Goal: Information Seeking & Learning: Learn about a topic

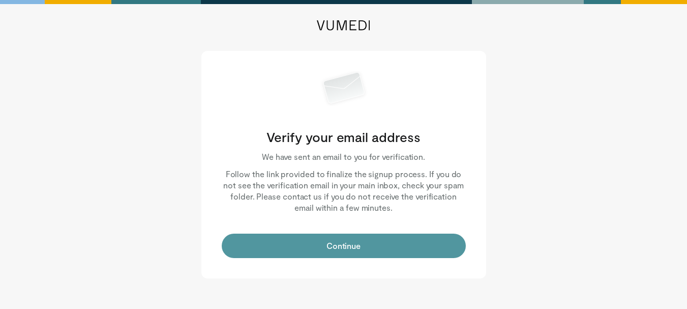
click at [304, 242] on button "Continue" at bounding box center [344, 245] width 244 height 24
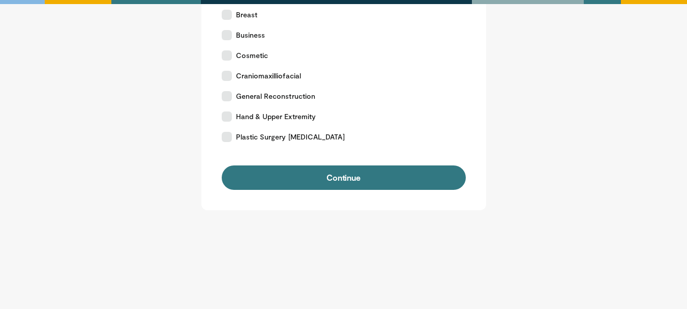
scroll to position [219, 0]
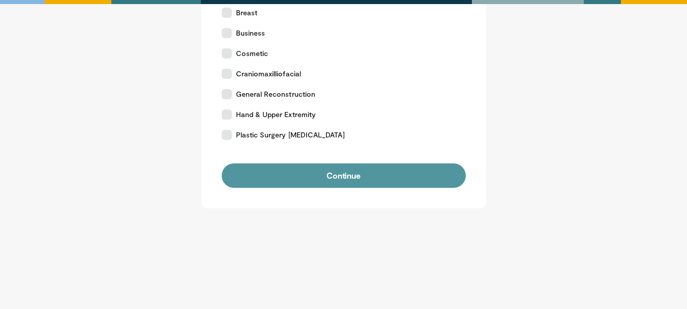
click at [348, 168] on button "Continue" at bounding box center [344, 175] width 244 height 24
click at [336, 172] on button "Continue" at bounding box center [344, 175] width 244 height 24
click at [344, 179] on button "Continue" at bounding box center [344, 175] width 244 height 24
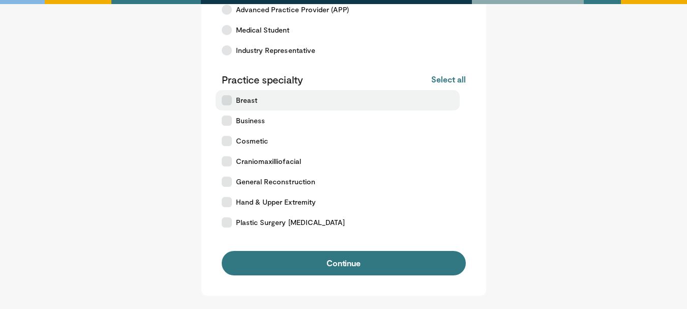
scroll to position [132, 0]
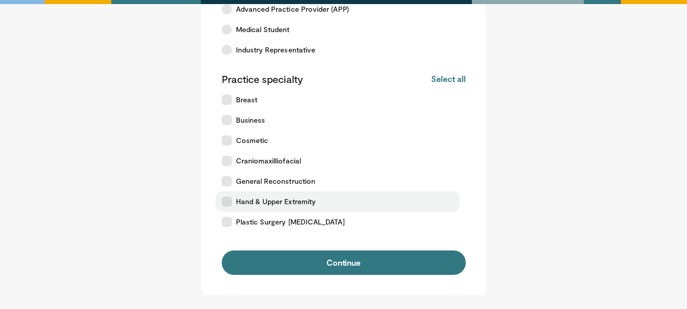
click at [289, 199] on span "Hand & Upper Extremity" at bounding box center [276, 201] width 80 height 10
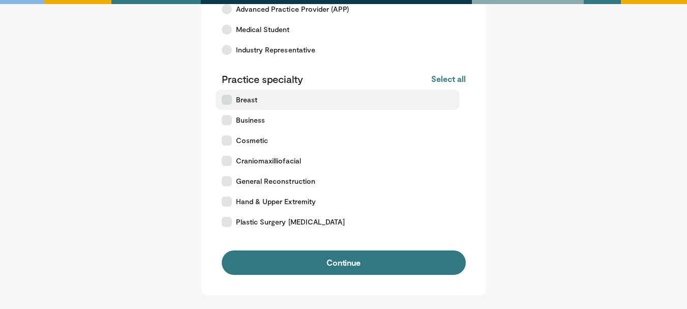
click at [246, 99] on span "Breast" at bounding box center [246, 100] width 21 height 10
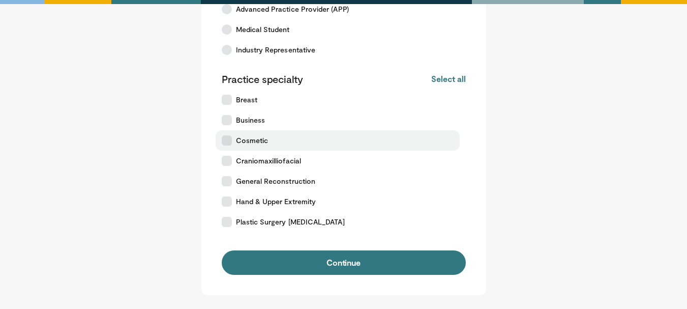
click at [233, 138] on label "Cosmetic" at bounding box center [338, 140] width 244 height 20
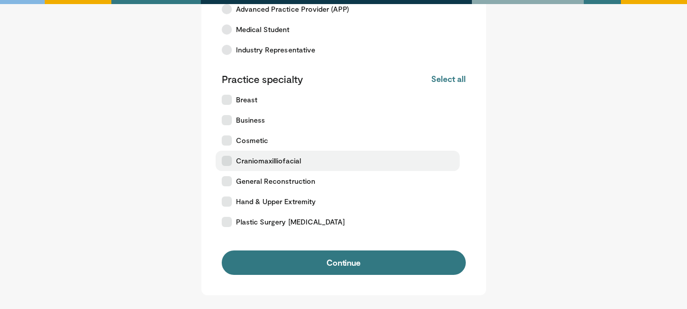
click at [228, 157] on icon at bounding box center [227, 161] width 10 height 10
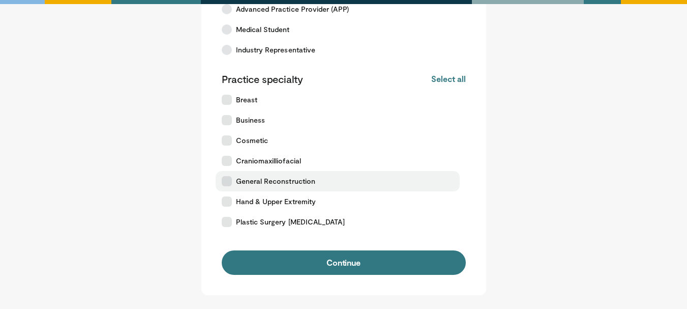
click at [226, 182] on icon at bounding box center [227, 181] width 10 height 10
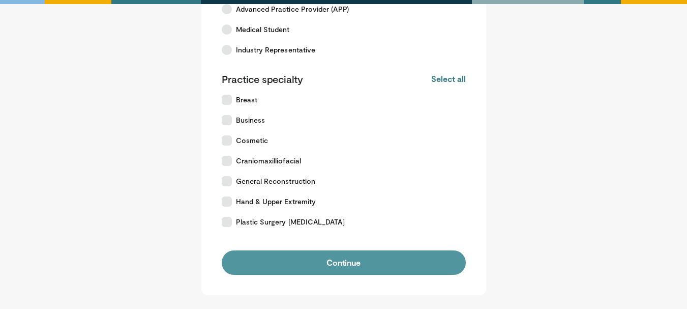
click at [331, 261] on button "Continue" at bounding box center [344, 262] width 244 height 24
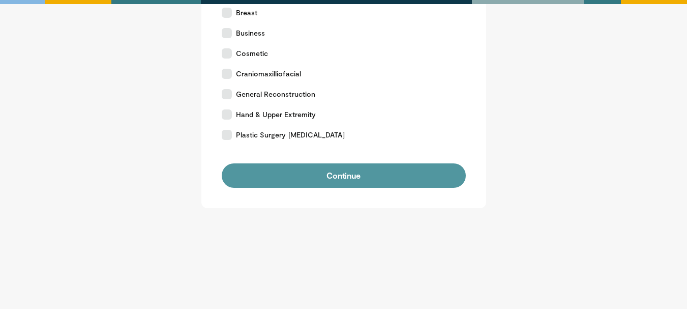
click at [345, 176] on button "Continue" at bounding box center [344, 175] width 244 height 24
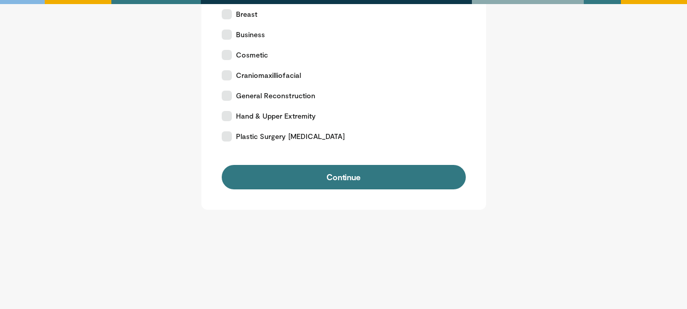
scroll to position [219, 0]
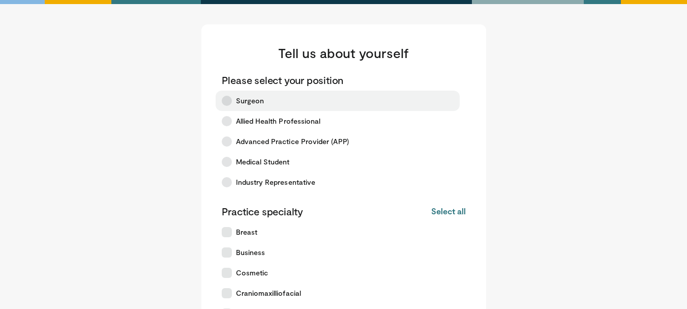
click at [226, 99] on icon at bounding box center [227, 101] width 10 height 10
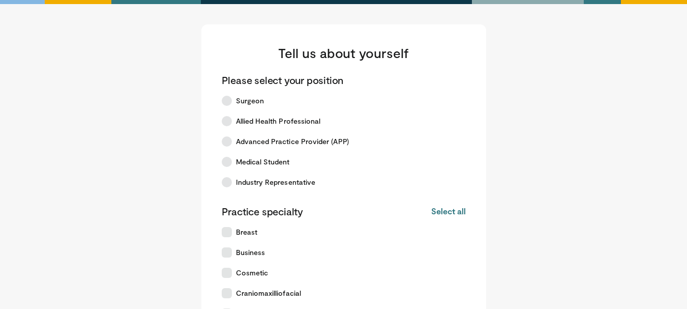
scroll to position [149, 0]
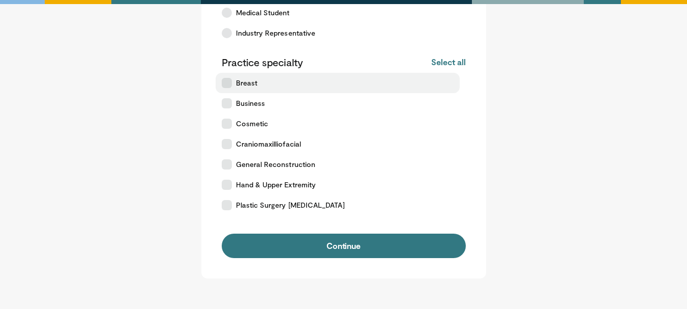
click at [228, 85] on icon at bounding box center [227, 83] width 10 height 10
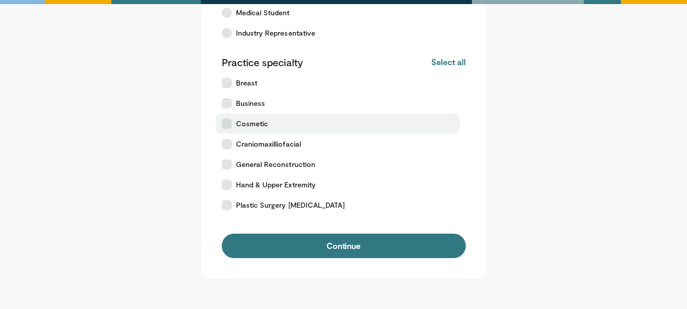
click at [228, 125] on icon at bounding box center [227, 123] width 10 height 10
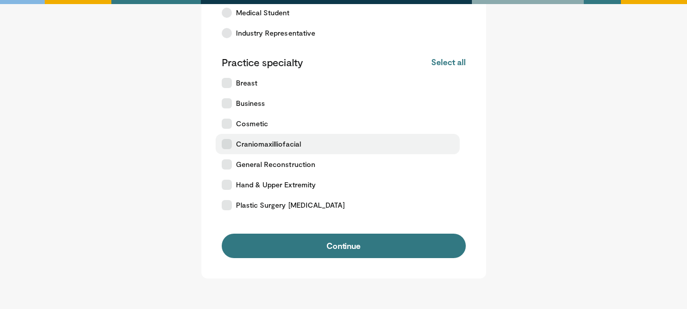
click at [228, 141] on icon at bounding box center [227, 144] width 10 height 10
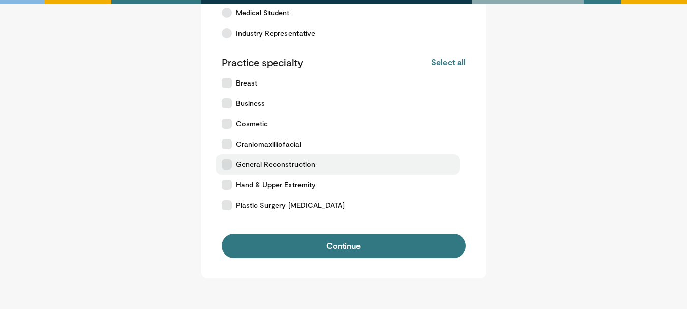
click at [230, 164] on icon at bounding box center [227, 164] width 10 height 10
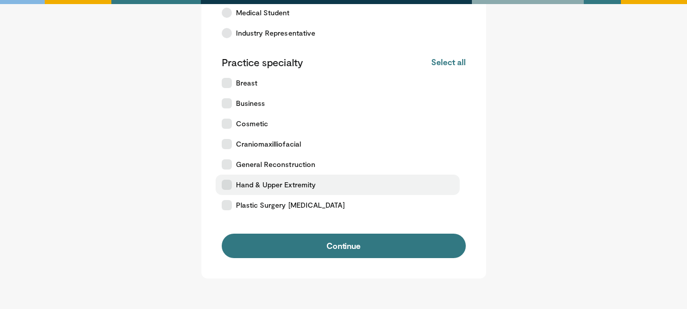
click at [230, 185] on icon at bounding box center [227, 184] width 10 height 10
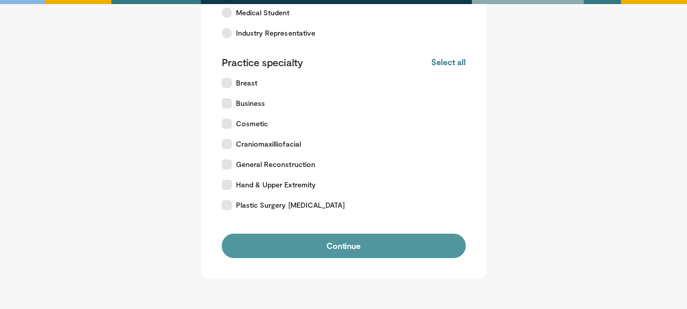
click at [323, 238] on button "Continue" at bounding box center [344, 245] width 244 height 24
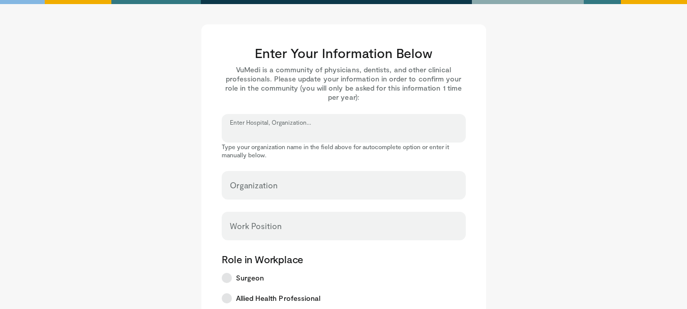
click at [307, 133] on input "Enter Hospital, Organization..." at bounding box center [344, 132] width 228 height 11
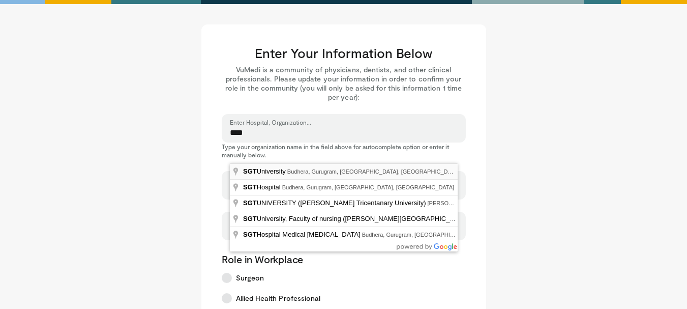
type input "**********"
select select "**"
type input "**********"
type input "********"
type input "*******"
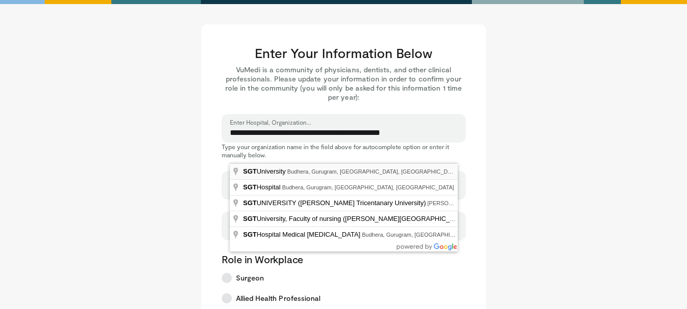
type input "******"
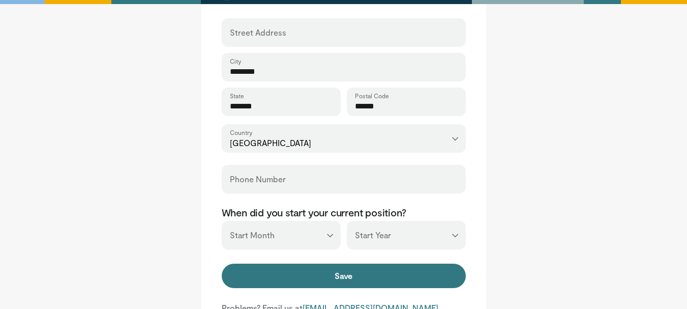
scroll to position [378, 0]
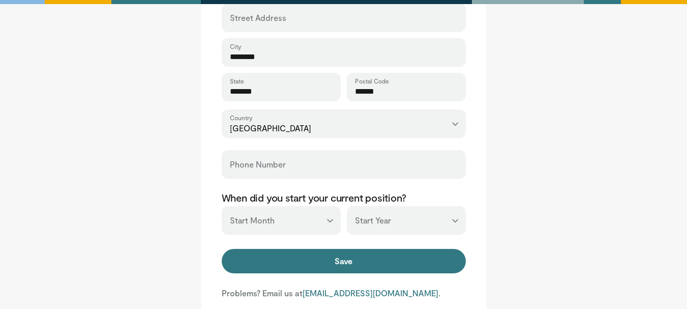
click at [278, 163] on div "Phone Number" at bounding box center [344, 164] width 244 height 28
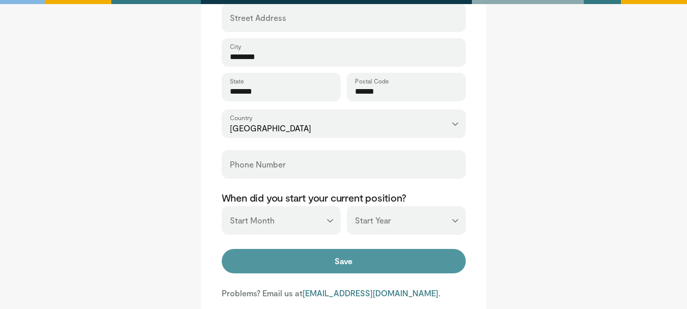
click at [309, 258] on button "Save" at bounding box center [344, 261] width 244 height 24
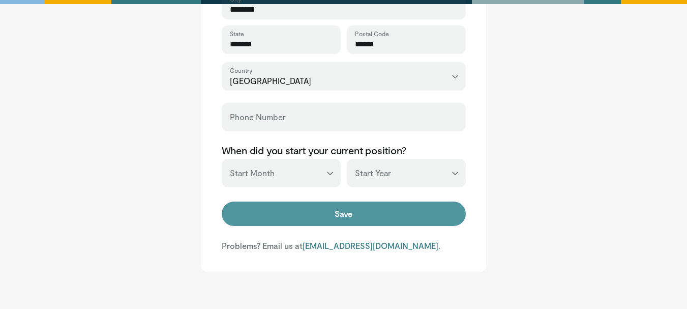
scroll to position [426, 0]
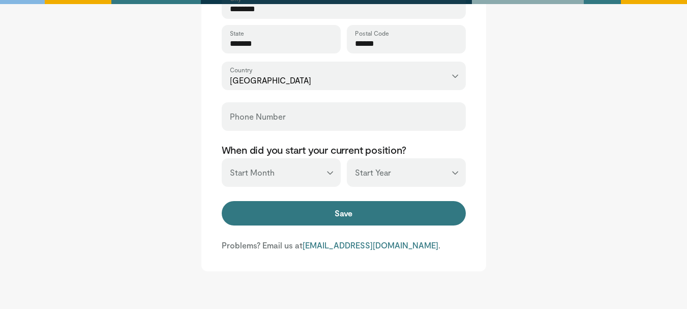
click at [331, 173] on select "*** ******* ******** ***** ***** *** **** **** ****** ********* ******* *******…" at bounding box center [281, 172] width 119 height 28
select select "*"
click at [222, 158] on select "*** ******* ******** ***** ***** *** **** **** ****** ********* ******* *******…" at bounding box center [281, 172] width 119 height 28
click at [454, 173] on select "*** **** **** **** **** **** **** **** **** **** **** **** **** **** **** **** …" at bounding box center [406, 172] width 119 height 28
select select "****"
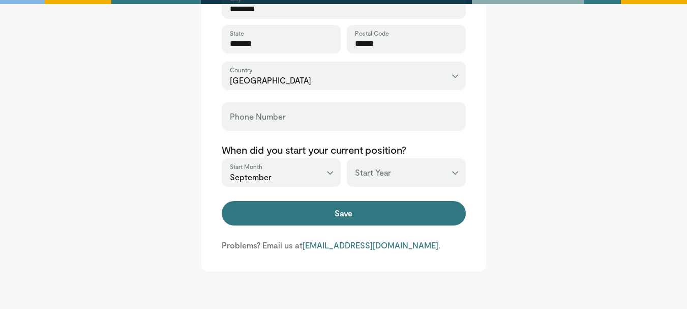
click at [347, 158] on select "*** **** **** **** **** **** **** **** **** **** **** **** **** **** **** **** …" at bounding box center [406, 172] width 119 height 28
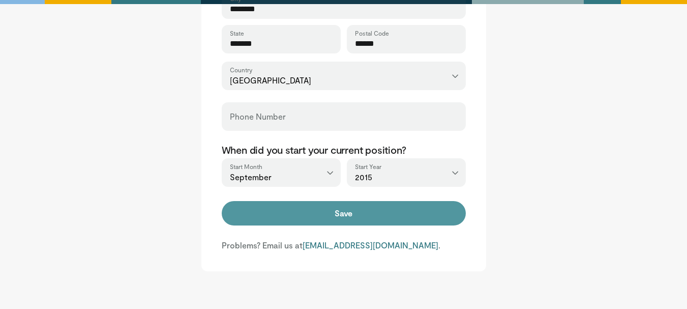
click at [304, 223] on button "Save" at bounding box center [344, 213] width 244 height 24
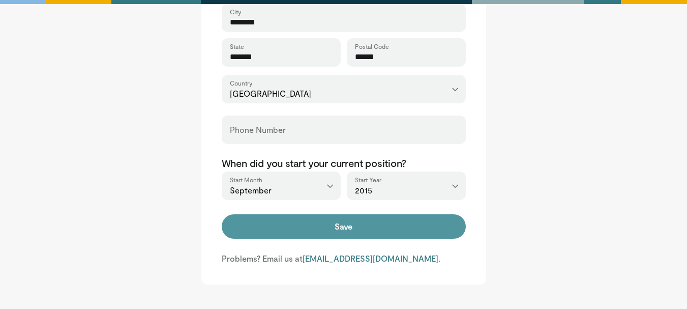
scroll to position [413, 0]
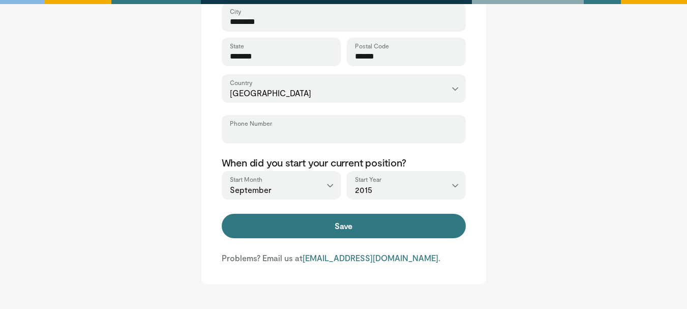
click at [291, 129] on input "Phone Number" at bounding box center [344, 133] width 228 height 11
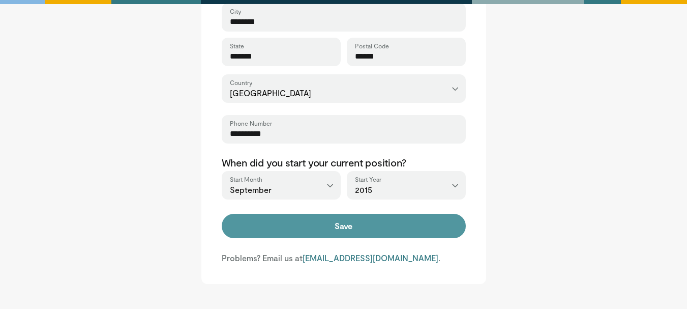
type input "**********"
click at [330, 228] on button "Save" at bounding box center [344, 226] width 244 height 24
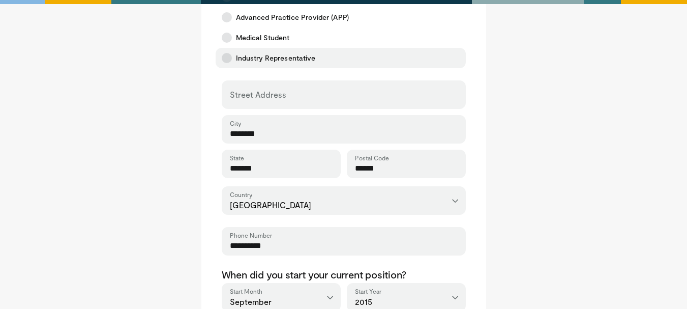
scroll to position [303, 0]
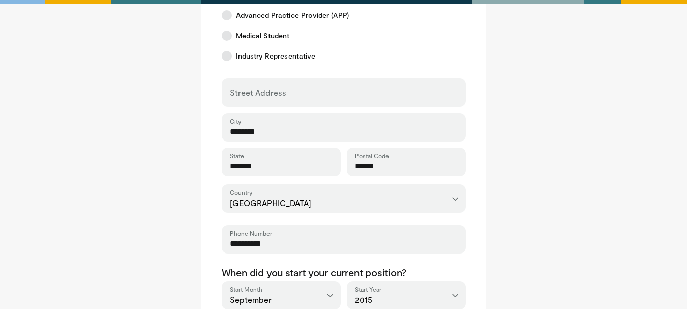
click at [269, 89] on label "Street Address" at bounding box center [258, 92] width 56 height 20
click at [269, 92] on input "Street Address" at bounding box center [344, 97] width 228 height 11
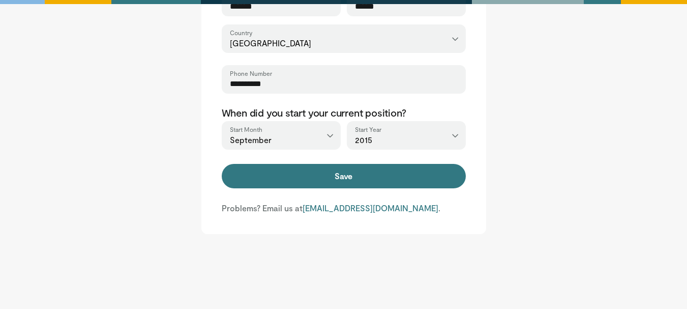
scroll to position [463, 0]
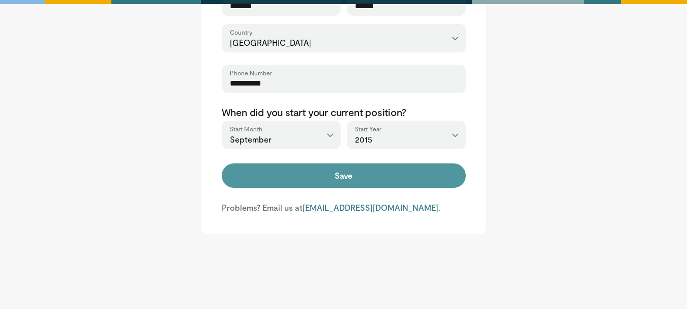
type input "**********"
click at [322, 175] on button "Save" at bounding box center [344, 175] width 244 height 24
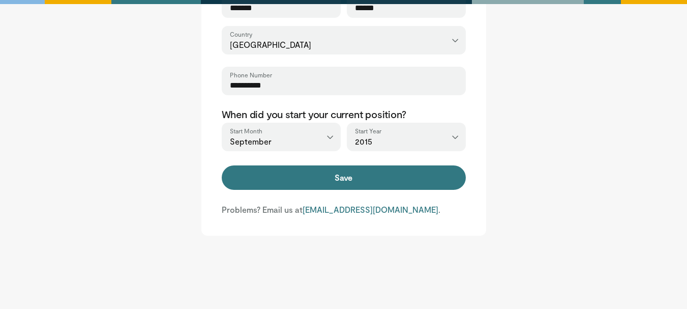
scroll to position [462, 0]
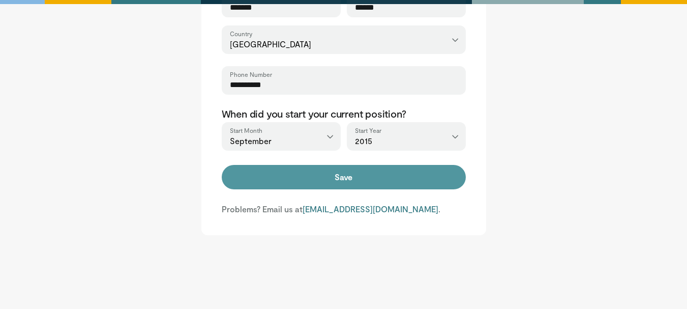
click at [338, 183] on button "Save" at bounding box center [344, 177] width 244 height 24
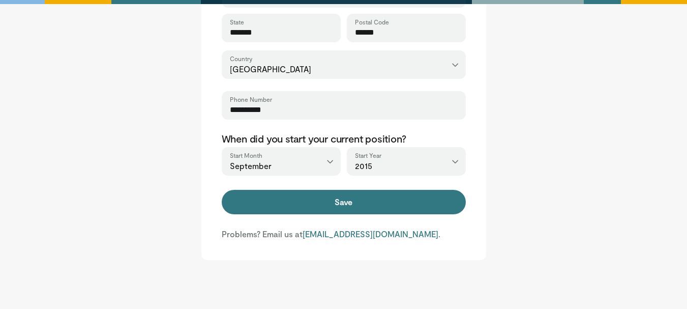
scroll to position [489, 0]
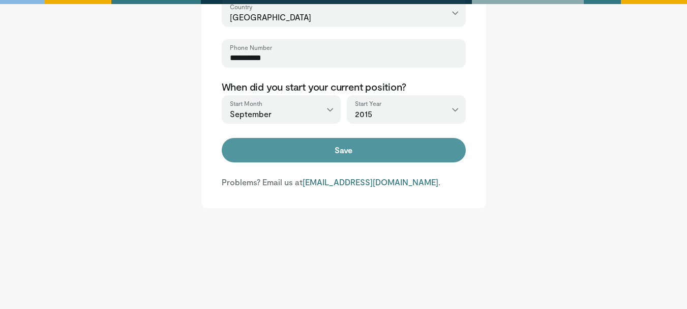
type input "**********"
click at [279, 157] on button "Save" at bounding box center [344, 150] width 244 height 24
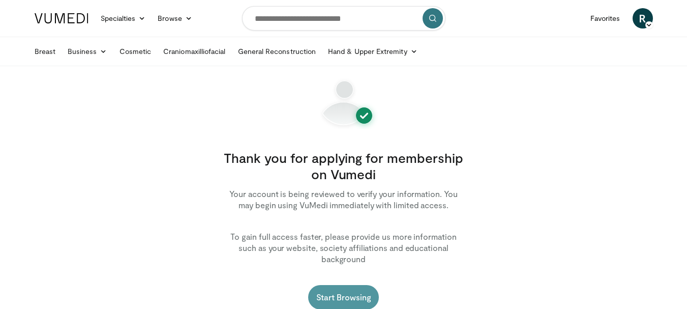
click at [363, 285] on link "Start Browsing" at bounding box center [343, 297] width 71 height 24
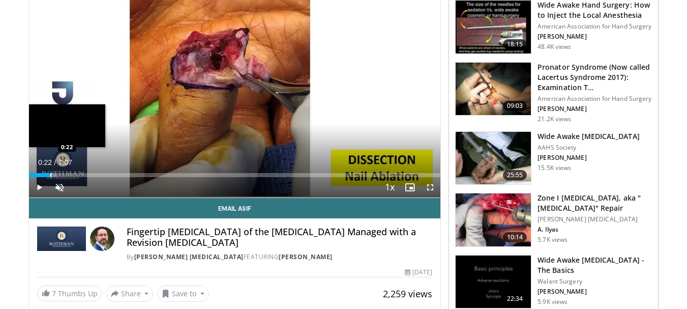
click at [50, 175] on div "Progress Bar" at bounding box center [50, 175] width 1 height 4
click at [64, 174] on div "Progress Bar" at bounding box center [64, 175] width 1 height 4
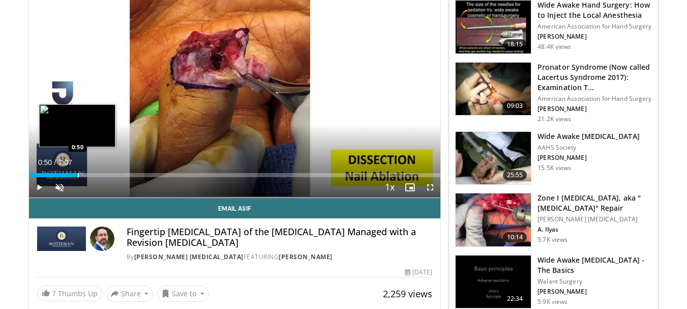
click at [77, 172] on div "Loaded : 23.31% 0:50 0:50" at bounding box center [235, 172] width 412 height 10
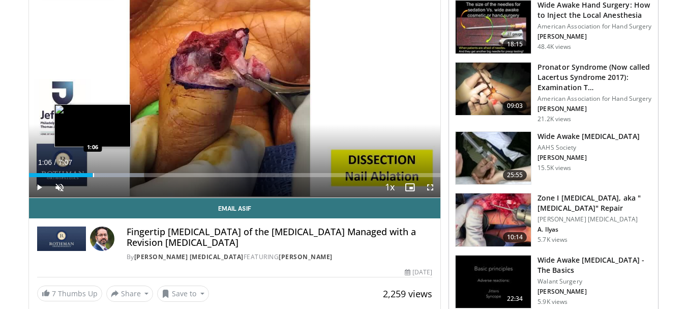
click at [93, 172] on div "Loaded : 27.98% 0:53 1:06" at bounding box center [235, 172] width 412 height 10
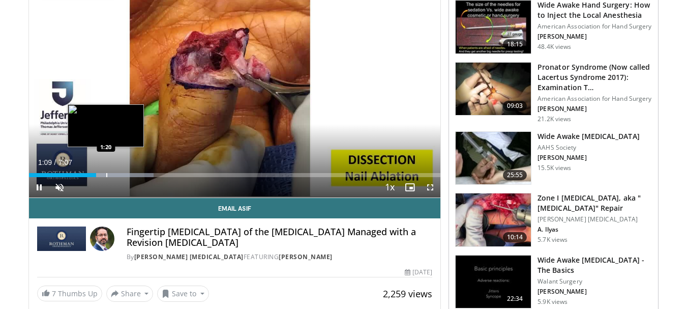
click at [106, 173] on div "Progress Bar" at bounding box center [106, 175] width 1 height 4
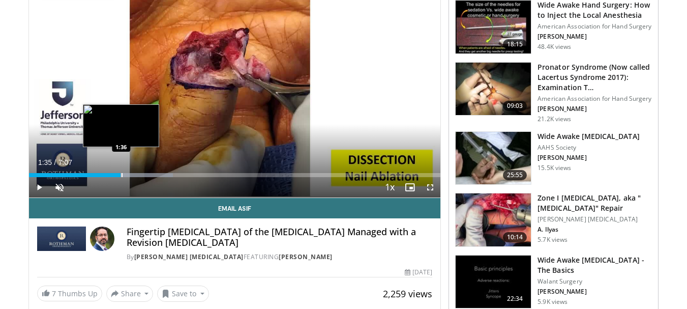
click at [122, 173] on div "Progress Bar" at bounding box center [122, 175] width 1 height 4
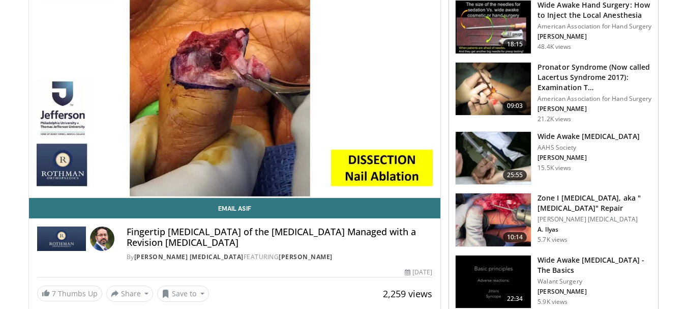
click at [143, 174] on video-js "**********" at bounding box center [235, 82] width 412 height 232
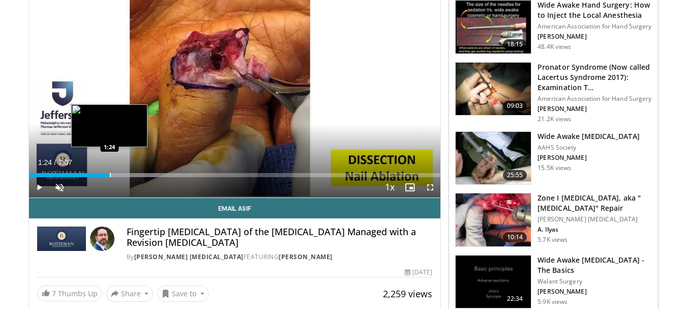
click at [110, 173] on div "Progress Bar" at bounding box center [110, 175] width 1 height 4
click at [119, 174] on div "Progress Bar" at bounding box center [144, 175] width 95 height 4
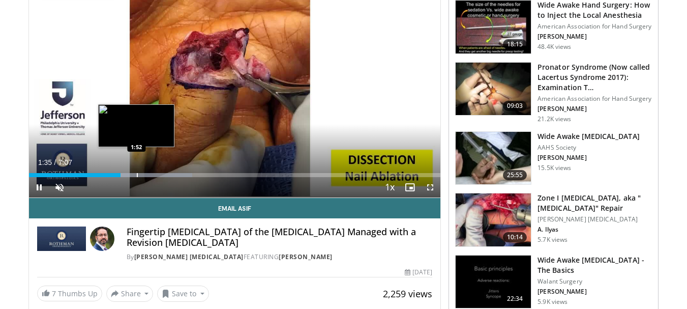
click at [137, 174] on div "Progress Bar" at bounding box center [137, 175] width 1 height 4
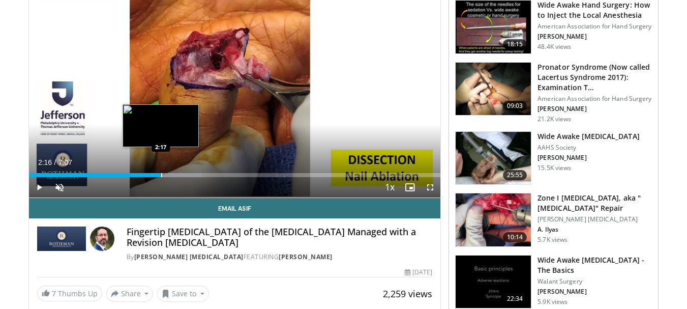
click at [161, 174] on div "Progress Bar" at bounding box center [161, 175] width 1 height 4
click at [149, 170] on div "Loaded : 48.98% 2:05 2:05" at bounding box center [235, 172] width 412 height 10
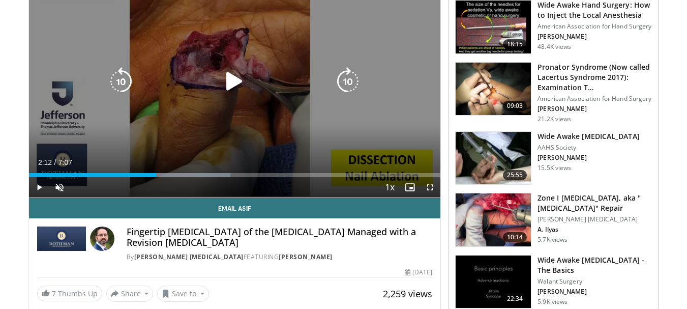
click at [156, 171] on div "Loaded : 48.98% 2:12 2:05" at bounding box center [235, 172] width 412 height 10
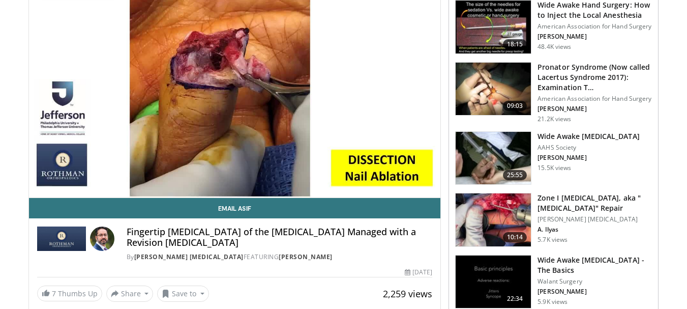
click at [166, 172] on div "10 seconds Tap to unmute" at bounding box center [235, 81] width 412 height 231
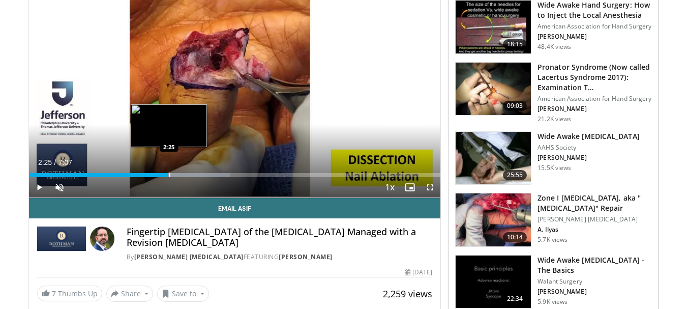
click at [169, 173] on div "Progress Bar" at bounding box center [169, 175] width 1 height 4
click at [178, 174] on div "Progress Bar" at bounding box center [178, 175] width 1 height 4
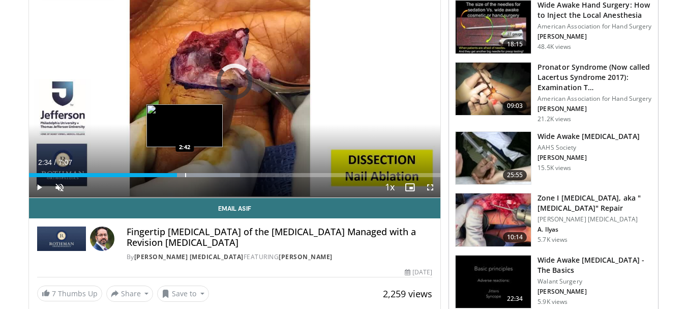
click at [185, 173] on div "Progress Bar" at bounding box center [185, 175] width 1 height 4
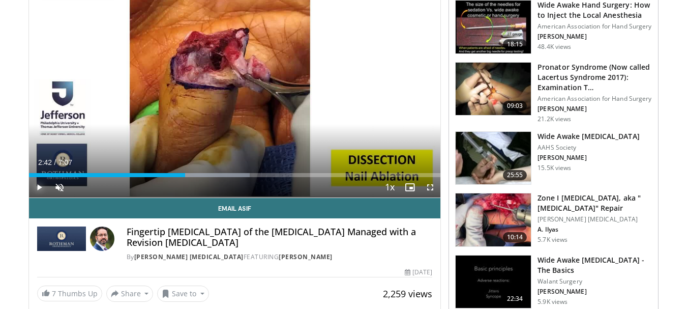
click at [41, 184] on span "Video Player" at bounding box center [39, 187] width 20 height 20
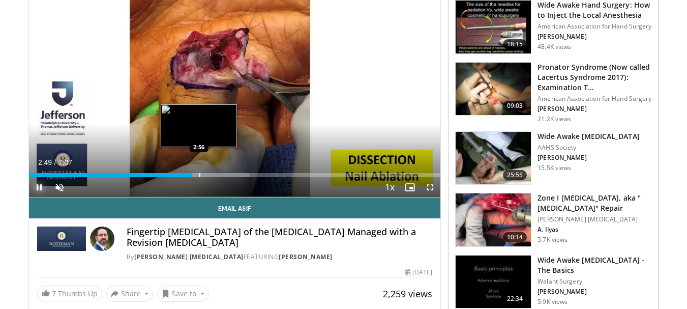
click at [200, 174] on div "Progress Bar" at bounding box center [199, 175] width 1 height 4
click at [205, 173] on div "Progress Bar" at bounding box center [205, 175] width 1 height 4
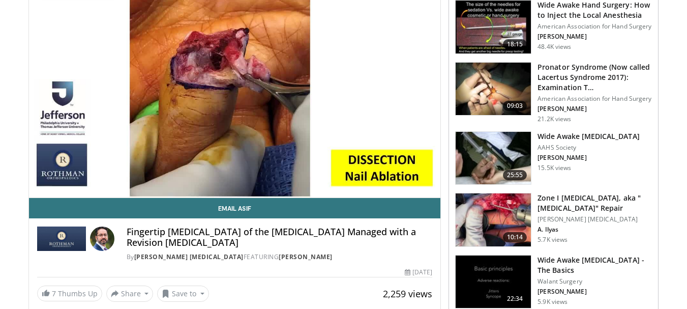
click at [213, 173] on video-js "**********" at bounding box center [235, 82] width 412 height 232
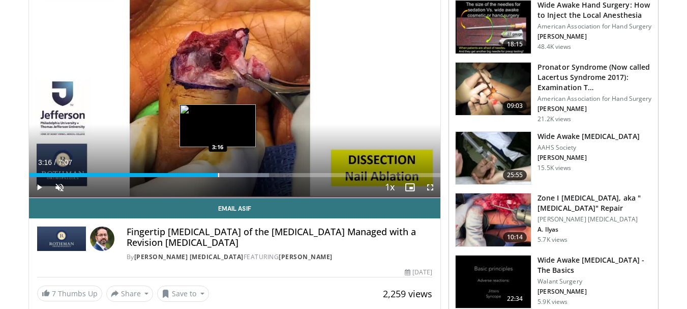
click at [217, 173] on div "Loaded : 58.31% 3:16 3:16" at bounding box center [235, 175] width 412 height 4
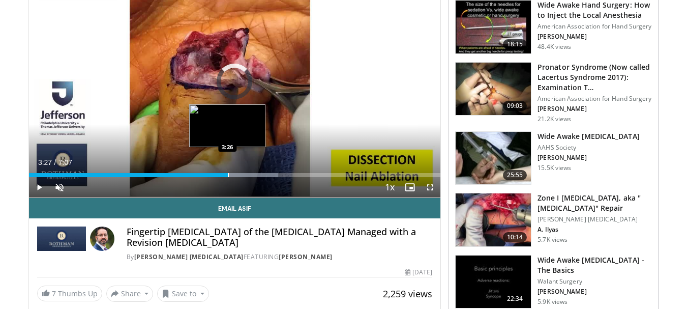
click at [228, 174] on div "Progress Bar" at bounding box center [228, 175] width 1 height 4
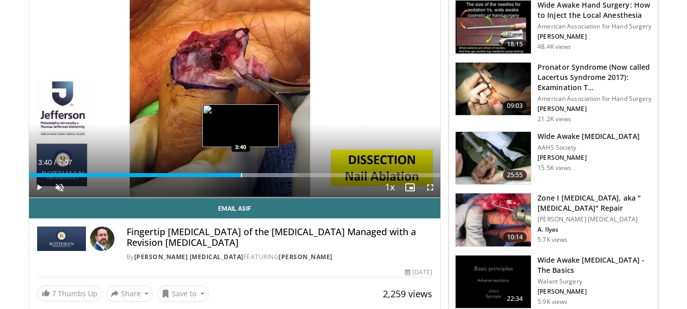
click at [241, 174] on div "Progress Bar" at bounding box center [241, 175] width 1 height 4
click at [250, 176] on div "Progress Bar" at bounding box center [250, 175] width 1 height 4
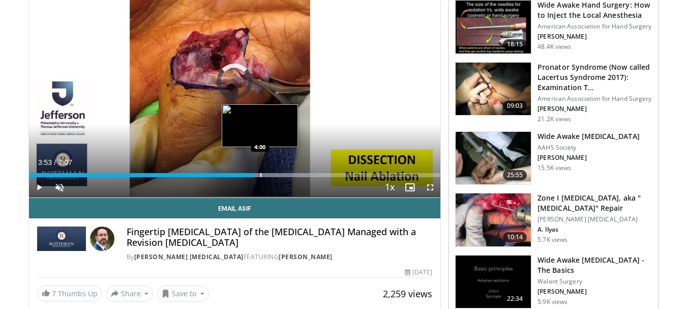
click at [260, 175] on div "Progress Bar" at bounding box center [260, 175] width 1 height 4
click at [270, 174] on div "Progress Bar" at bounding box center [270, 175] width 1 height 4
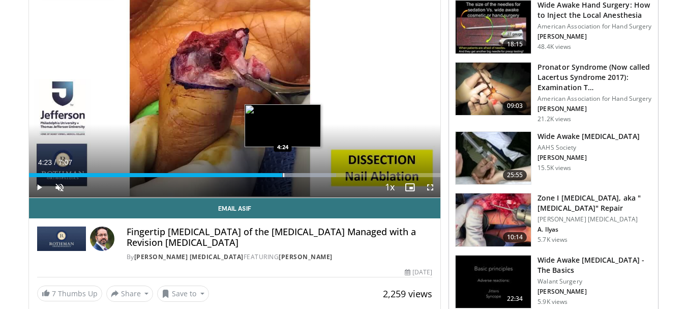
click at [283, 173] on div "Progress Bar" at bounding box center [283, 175] width 1 height 4
click at [297, 173] on div "Progress Bar" at bounding box center [297, 175] width 1 height 4
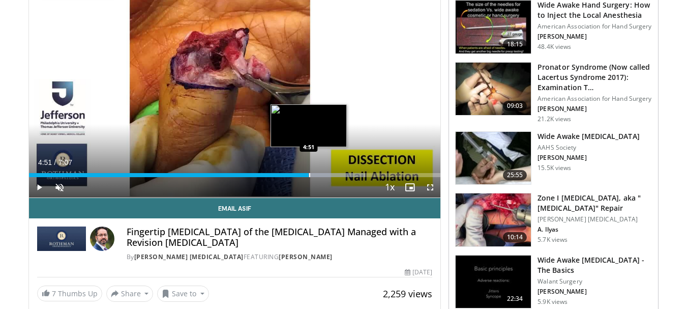
click at [309, 171] on div "Loaded : 81.64% 4:51 4:51" at bounding box center [235, 172] width 412 height 10
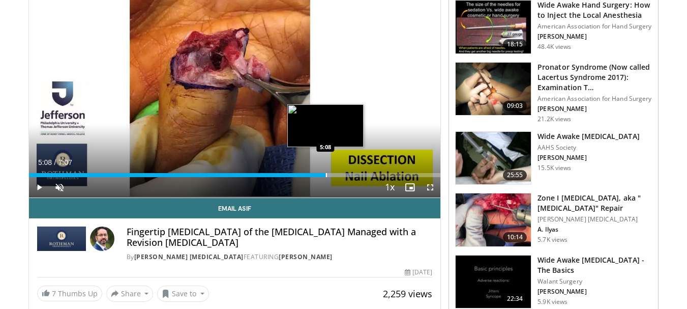
click at [325, 172] on div "Loaded : 83.97% 5:08 5:08" at bounding box center [235, 172] width 412 height 10
click at [338, 171] on div "Loaded : 88.64% 5:11 5:21" at bounding box center [235, 172] width 412 height 10
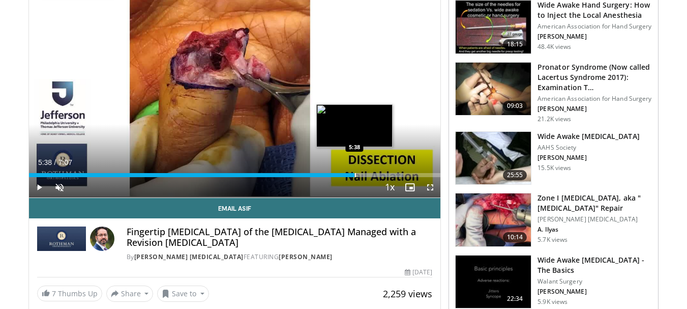
click at [354, 171] on div "Loaded : 90.97% 5:38 5:38" at bounding box center [235, 172] width 412 height 10
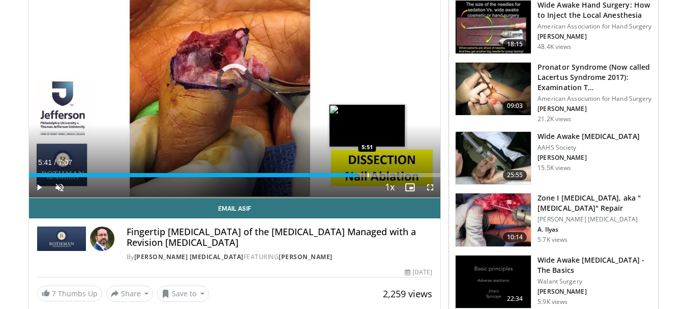
click at [367, 172] on div "Loaded : 95.64% 5:41 5:51" at bounding box center [235, 172] width 412 height 10
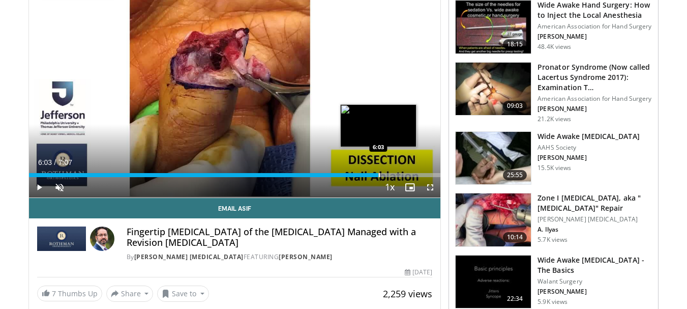
click at [378, 171] on div "Loaded : 97.97% 6:03 6:03" at bounding box center [235, 172] width 412 height 10
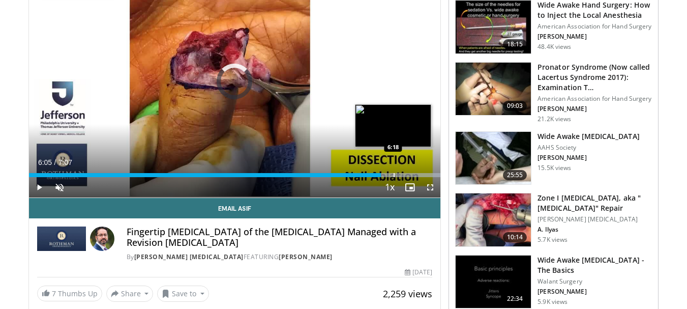
click at [394, 173] on div "Progress Bar" at bounding box center [394, 175] width 1 height 4
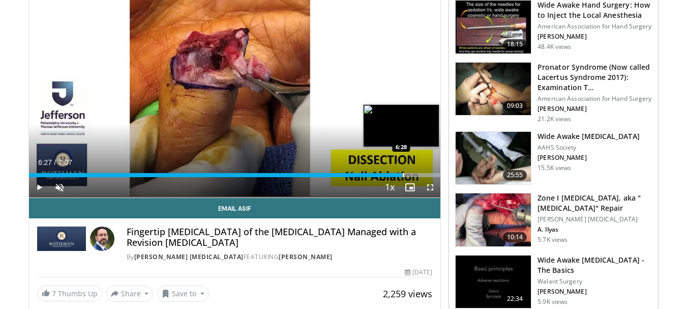
click at [403, 173] on div "Progress Bar" at bounding box center [403, 175] width 1 height 4
